Goal: Book appointment/travel/reservation

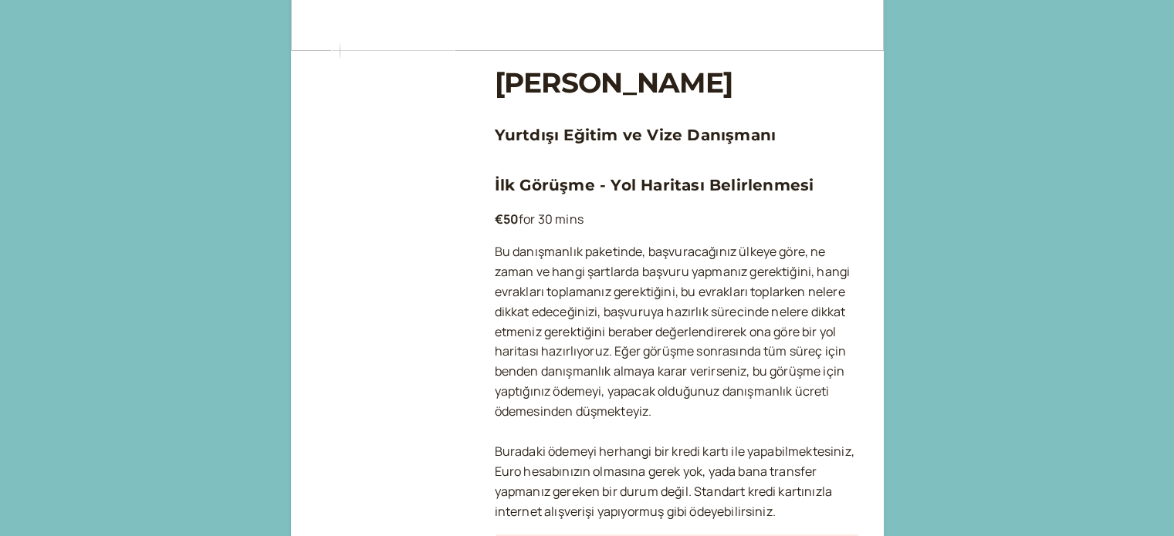
scroll to position [154, 0]
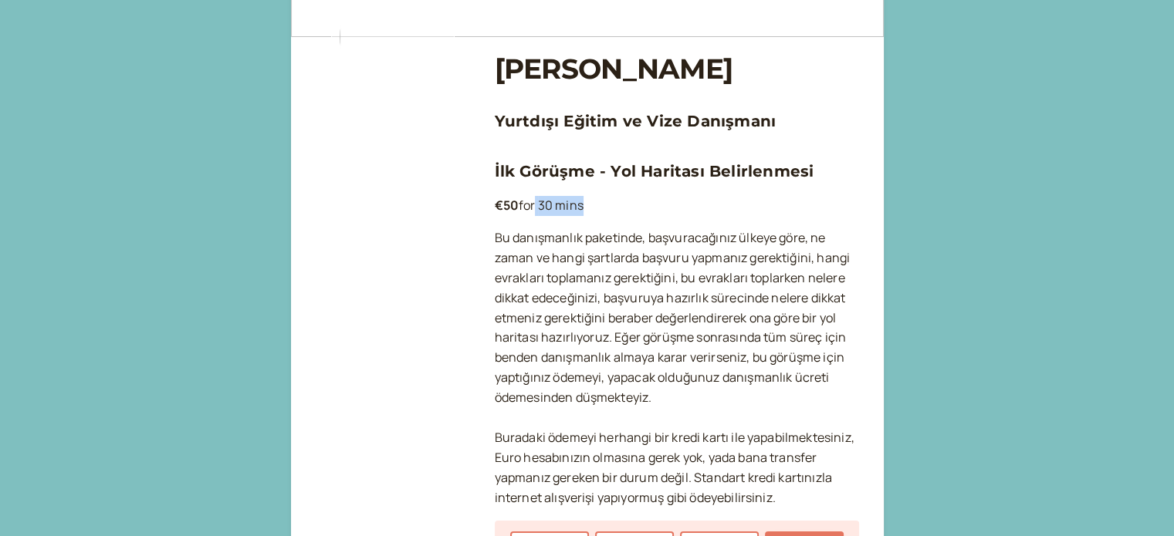
drag, startPoint x: 547, startPoint y: 202, endPoint x: 593, endPoint y: 206, distance: 46.5
click at [586, 203] on p "€50 for 30 mins" at bounding box center [677, 206] width 364 height 20
click at [636, 211] on p "€50 for 30 mins" at bounding box center [677, 206] width 364 height 20
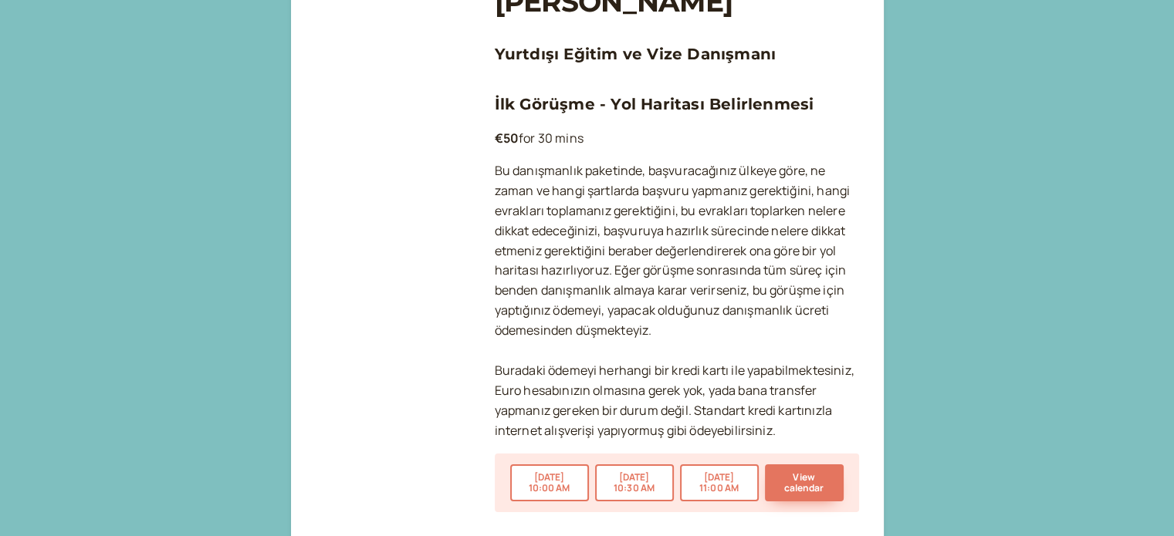
scroll to position [227, 0]
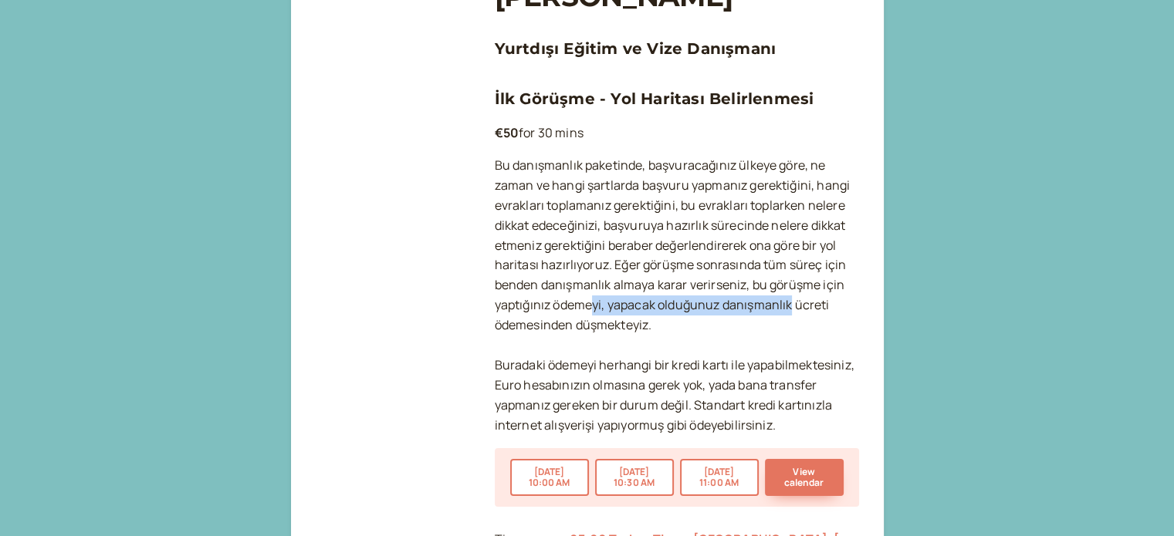
drag, startPoint x: 611, startPoint y: 308, endPoint x: 790, endPoint y: 305, distance: 179.1
click at [790, 305] on p "Bu danışmanlık paketinde, başvuracağınız ülkeye göre, ne zaman ve hangi şartlar…" at bounding box center [677, 296] width 364 height 280
click at [642, 335] on p "Bu danışmanlık paketinde, başvuracağınız ülkeye göre, ne zaman ve hangi şartlar…" at bounding box center [677, 296] width 364 height 280
drag, startPoint x: 605, startPoint y: 367, endPoint x: 781, endPoint y: 355, distance: 176.3
click at [781, 355] on p "Bu danışmanlık paketinde, başvuracağınız ülkeye göre, ne zaman ve hangi şartlar…" at bounding box center [677, 296] width 364 height 280
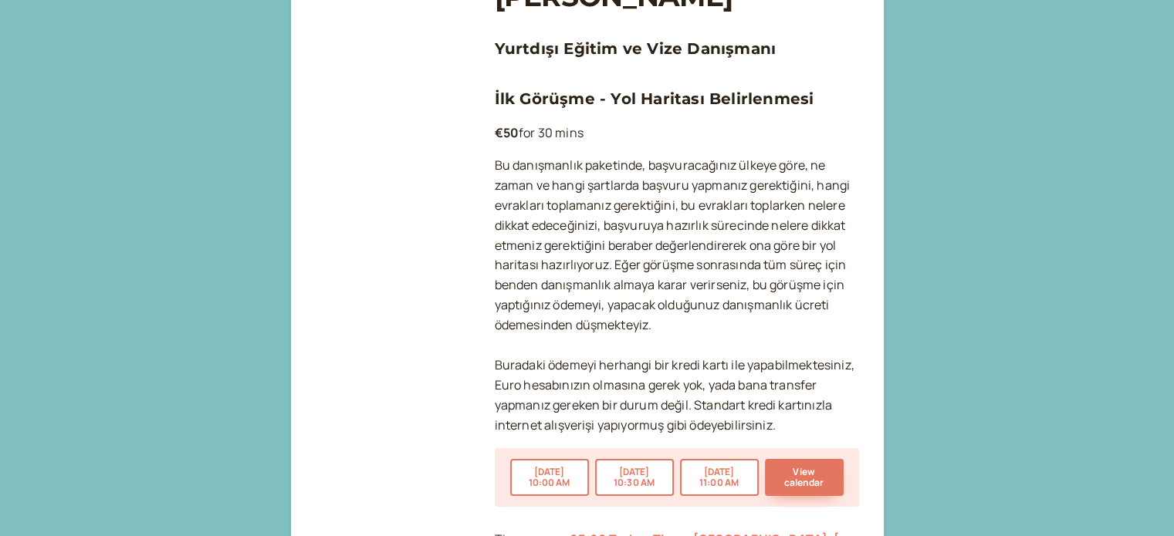
click at [648, 395] on p "Bu danışmanlık paketinde, başvuracağınız ülkeye göre, ne zaman ve hangi şartlar…" at bounding box center [677, 296] width 364 height 280
drag, startPoint x: 607, startPoint y: 394, endPoint x: 766, endPoint y: 385, distance: 159.2
click at [769, 382] on p "Bu danışmanlık paketinde, başvuracağınız ülkeye göre, ne zaman ve hangi şartlar…" at bounding box center [677, 296] width 364 height 280
drag, startPoint x: 640, startPoint y: 412, endPoint x: 764, endPoint y: 398, distance: 124.2
click at [764, 398] on p "Bu danışmanlık paketinde, başvuracağınız ülkeye göre, ne zaman ve hangi şartlar…" at bounding box center [677, 296] width 364 height 280
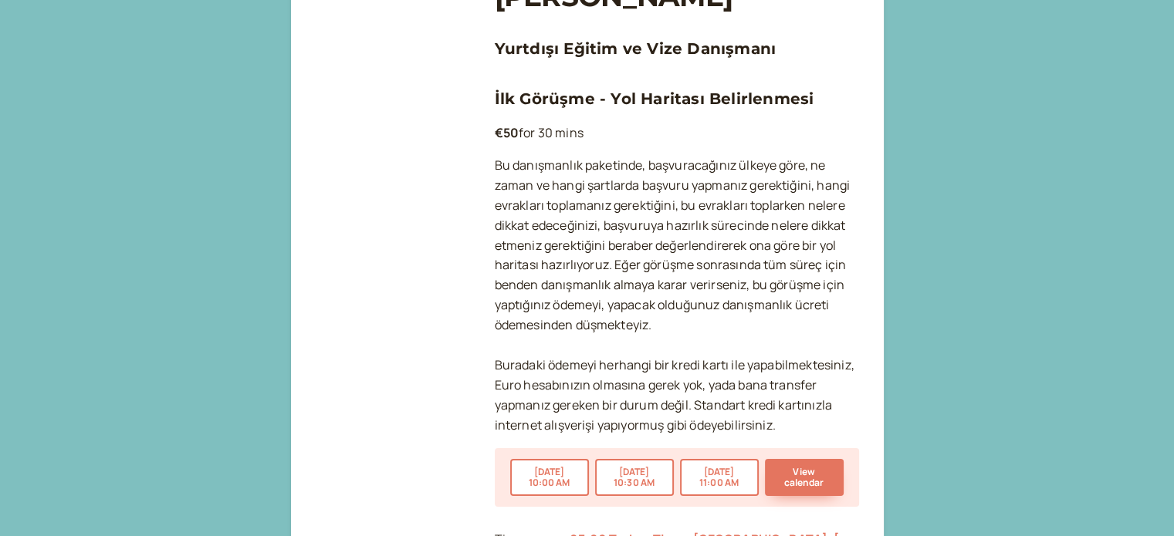
click at [718, 421] on p "Bu danışmanlık paketinde, başvuracağınız ülkeye göre, ne zaman ve hangi şartlar…" at bounding box center [677, 296] width 364 height 280
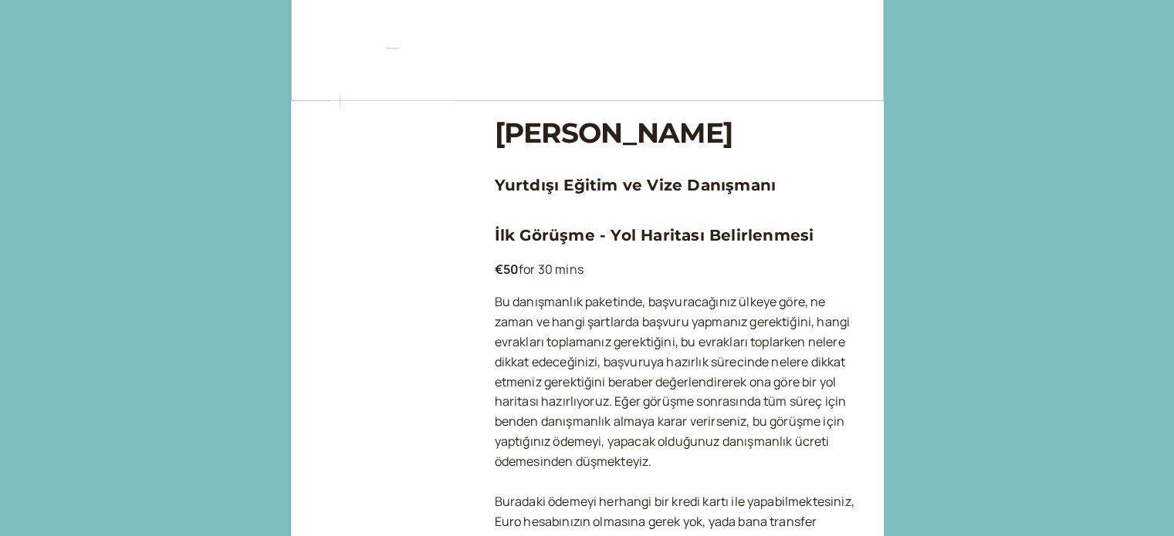
scroll to position [73, 0]
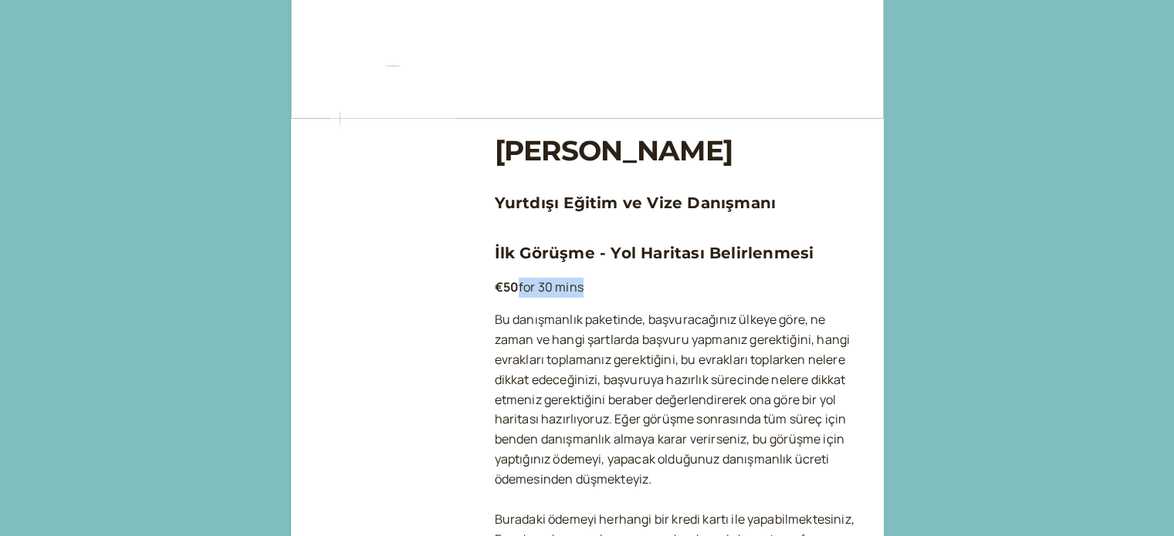
drag, startPoint x: 525, startPoint y: 286, endPoint x: 585, endPoint y: 282, distance: 60.3
click at [582, 284] on p "€50 for 30 mins" at bounding box center [677, 288] width 364 height 20
drag, startPoint x: 515, startPoint y: 144, endPoint x: 639, endPoint y: 176, distance: 127.5
click at [630, 156] on h1 "[PERSON_NAME]" at bounding box center [677, 150] width 364 height 33
click at [653, 220] on div "[PERSON_NAME] Yurtdışı Eğitim ve Vize Danışmanı İlk Görüşme - Yol Haritası Beli…" at bounding box center [677, 417] width 364 height 597
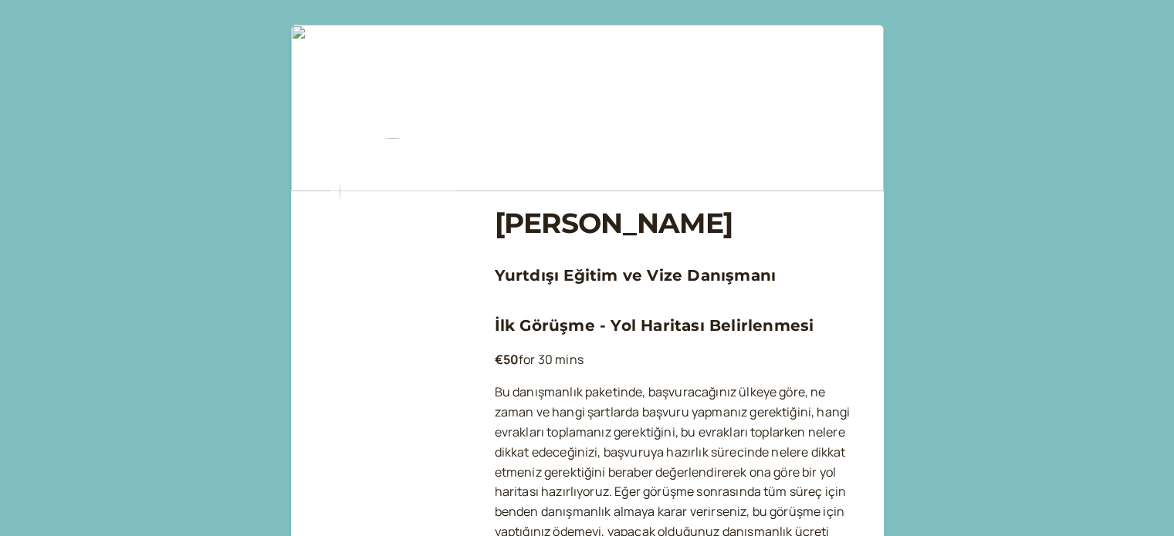
scroll to position [309, 0]
